Goal: Browse casually: Explore the website without a specific task or goal

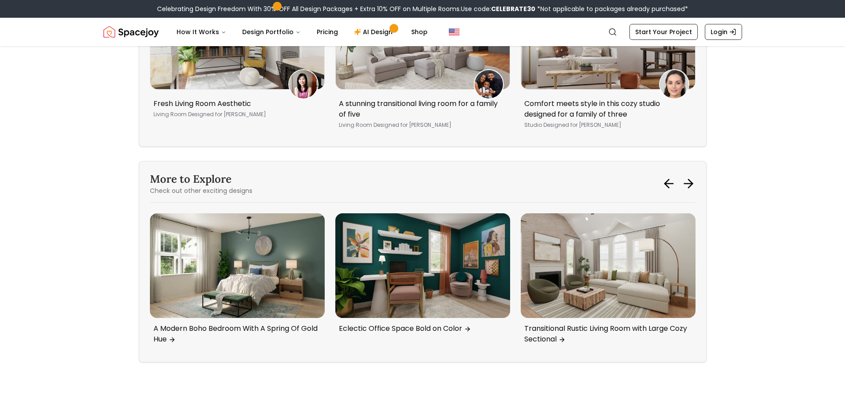
scroll to position [4837, 0]
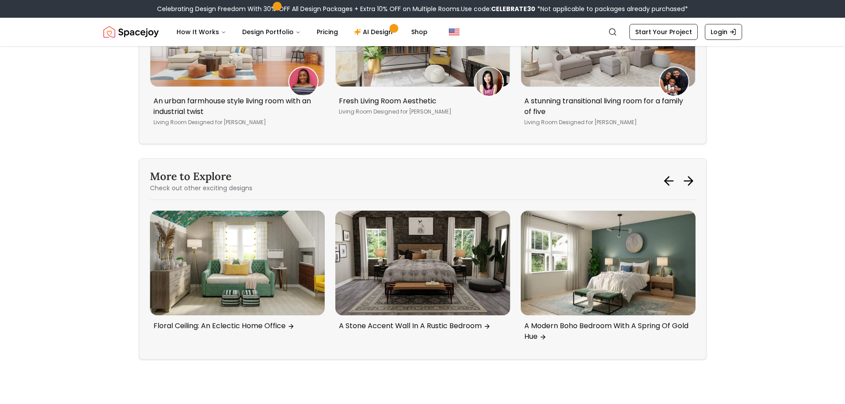
click at [197, 252] on img "5 / 6" at bounding box center [237, 263] width 175 height 105
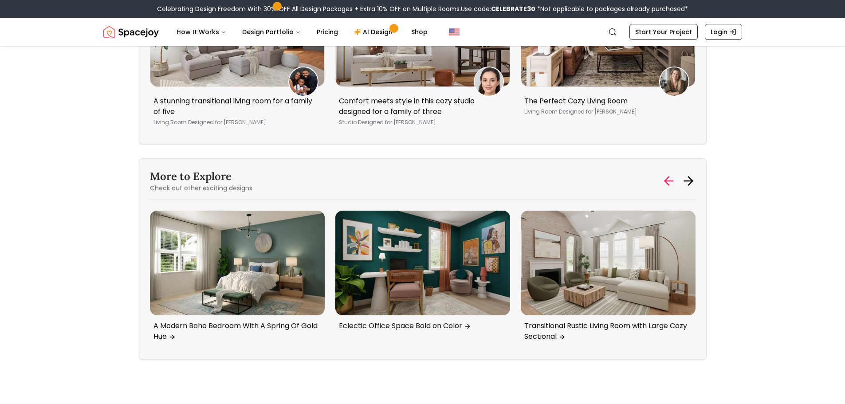
click at [664, 174] on icon at bounding box center [669, 181] width 14 height 14
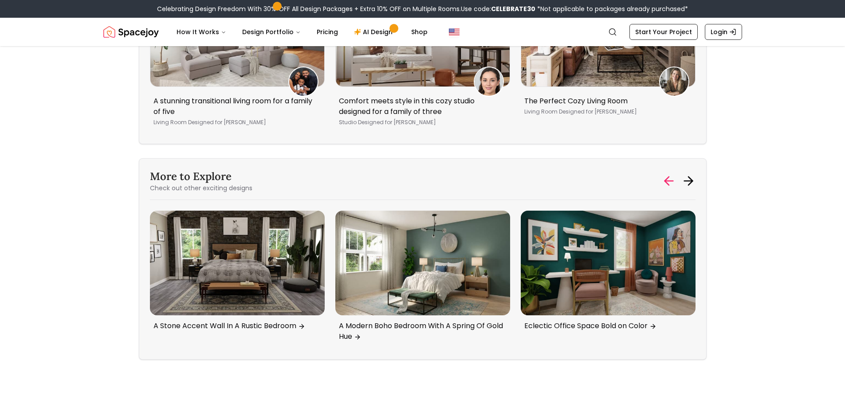
click at [664, 174] on icon at bounding box center [669, 181] width 14 height 14
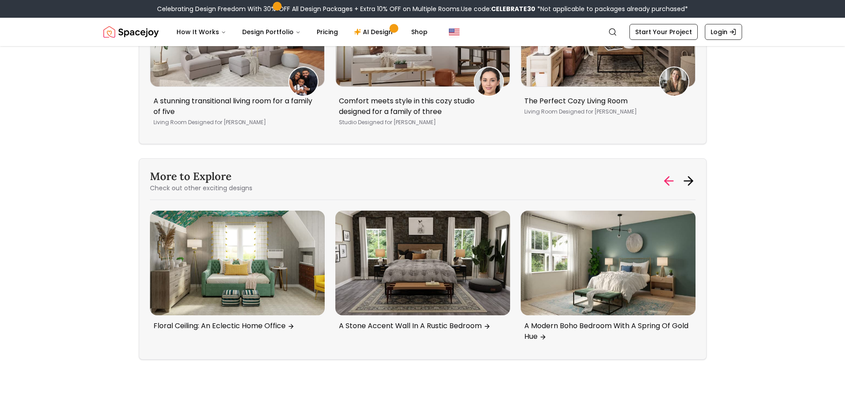
click at [664, 174] on icon at bounding box center [669, 181] width 14 height 14
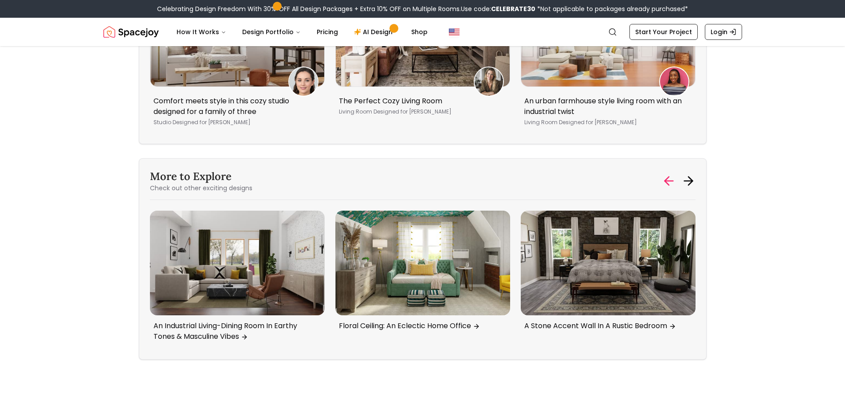
click at [664, 174] on icon at bounding box center [669, 181] width 14 height 14
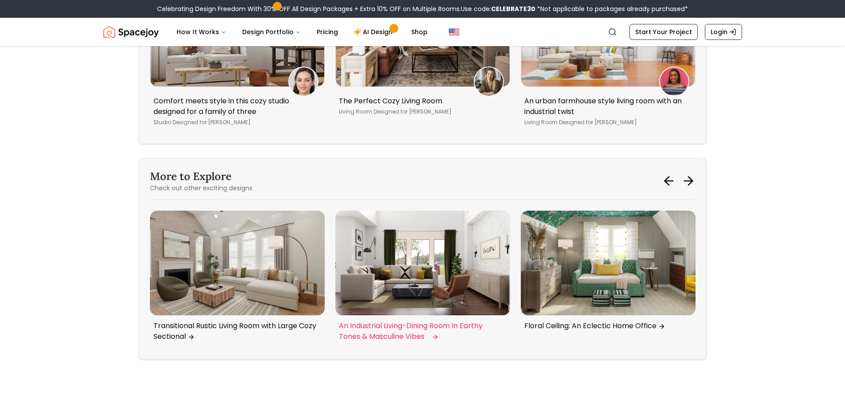
click at [385, 260] on img "4 / 6" at bounding box center [422, 263] width 175 height 105
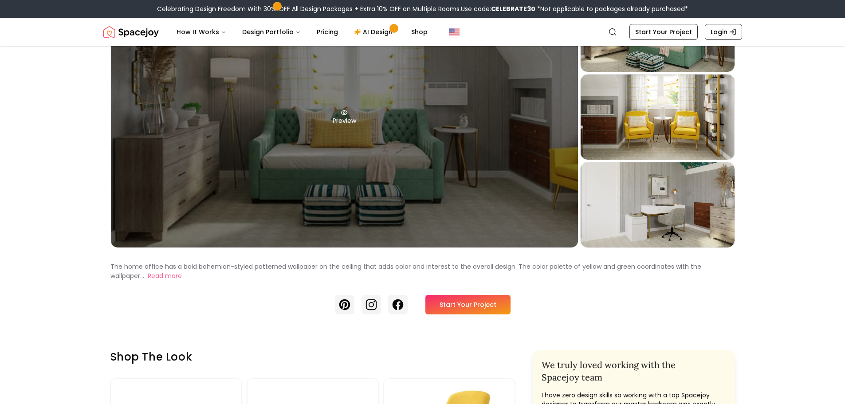
scroll to position [89, 0]
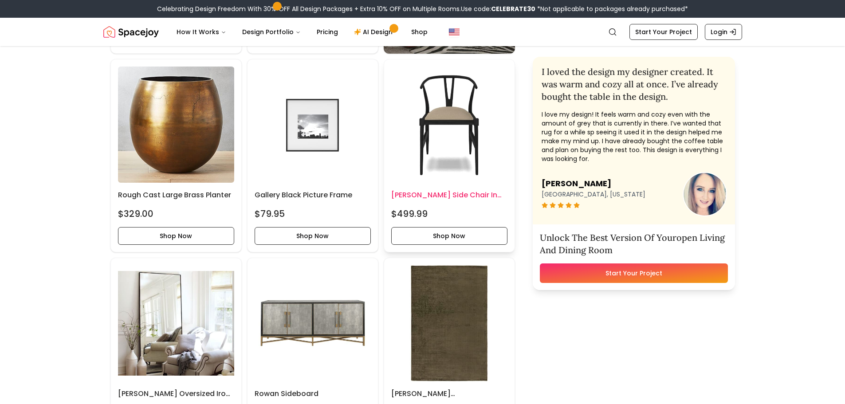
scroll to position [1553, 0]
